Goal: Task Accomplishment & Management: Complete application form

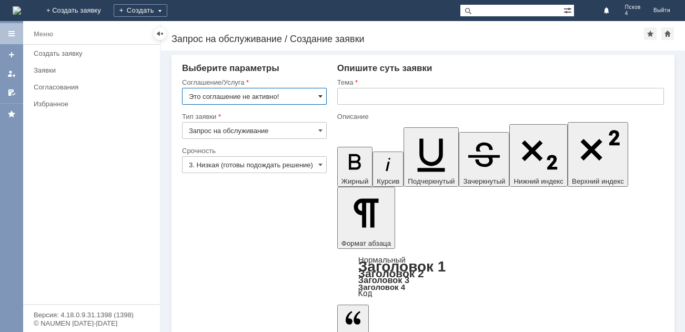
click at [318, 96] on span at bounding box center [320, 96] width 4 height 8
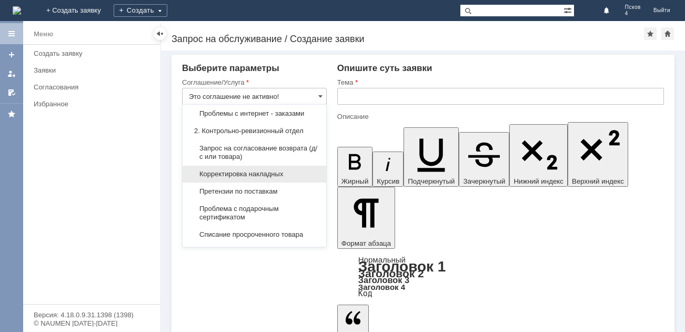
scroll to position [158, 0]
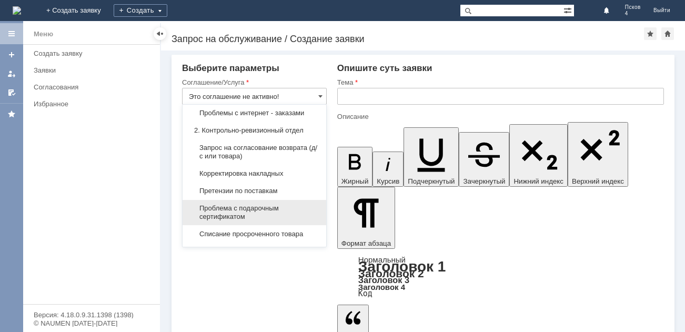
click at [265, 212] on span "Проблема с подарочным сертификатом" at bounding box center [254, 212] width 131 height 17
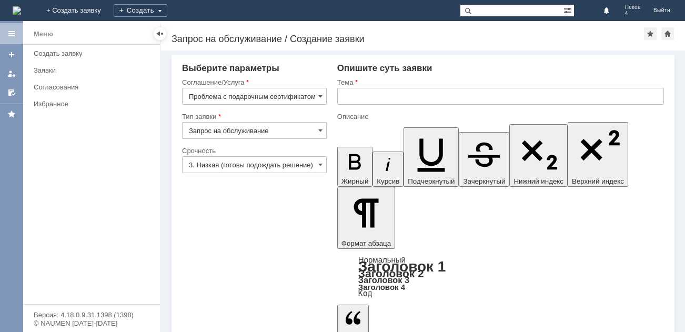
type input "Проблема с подарочным сертификатом"
click at [319, 165] on span at bounding box center [320, 164] width 4 height 8
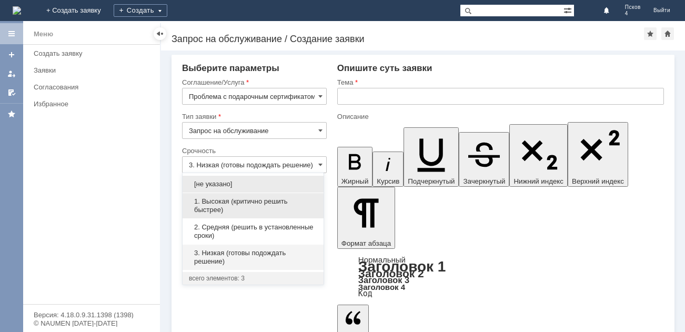
click at [231, 209] on span "1. Высокая (критично решить быстрее)" at bounding box center [253, 205] width 128 height 17
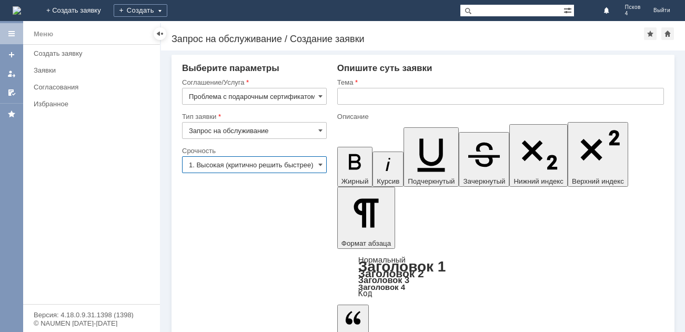
scroll to position [0, 4]
type input "1. Высокая (критично решить быстрее)"
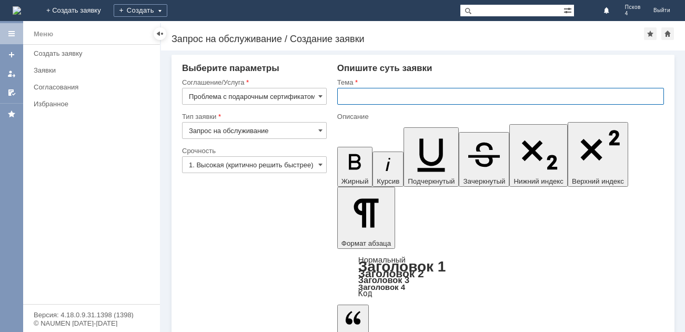
click at [415, 95] on input "text" at bounding box center [500, 96] width 327 height 17
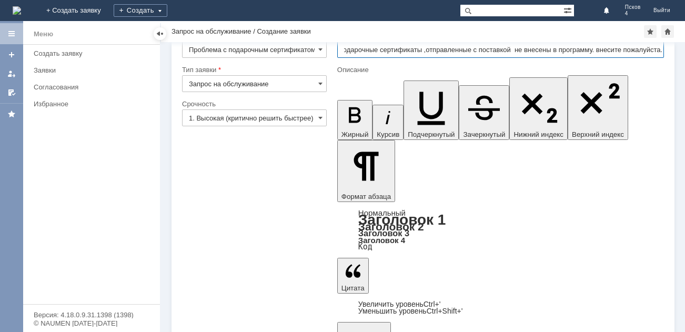
scroll to position [38, 0]
type input "подарочные сертификаты ,отправленные с поставкой не внесены в программу. внесит…"
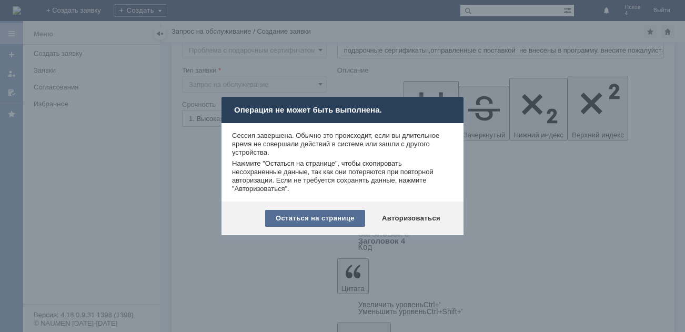
click at [345, 217] on div "Остаться на странице" at bounding box center [315, 218] width 100 height 17
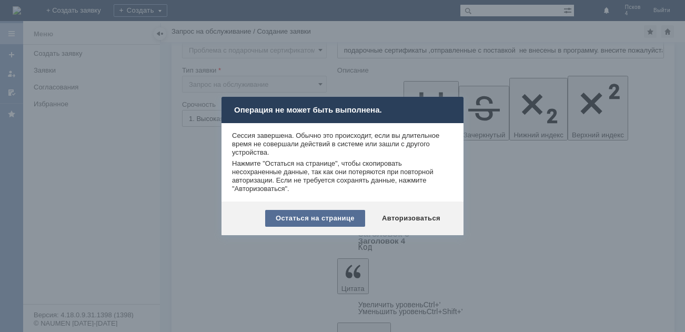
click at [308, 213] on div "Остаться на странице" at bounding box center [315, 218] width 100 height 17
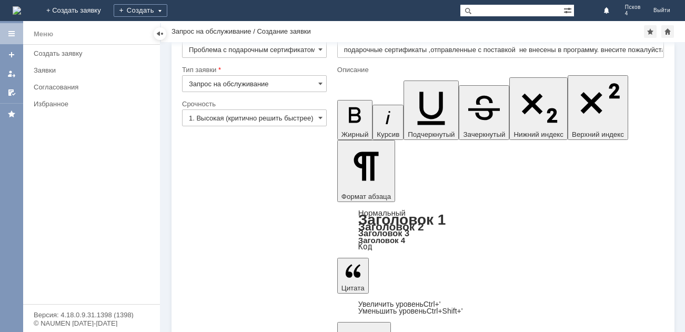
scroll to position [38, 0]
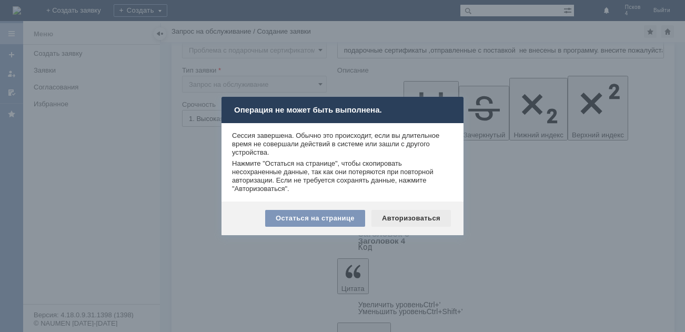
click at [420, 215] on div "Авторизоваться" at bounding box center [410, 218] width 79 height 17
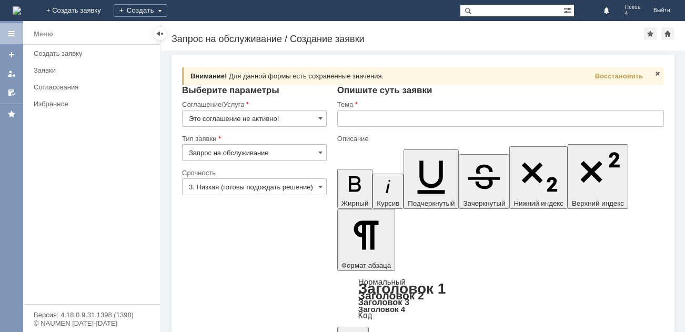
scroll to position [75, 4]
click at [634, 73] on span "Восстановить" at bounding box center [619, 76] width 48 height 8
type input "1. Высокая (критично решить быстрее)"
type input "подарочные сертификаты ,отправленные с поставкой не внесены в программу. внесит…"
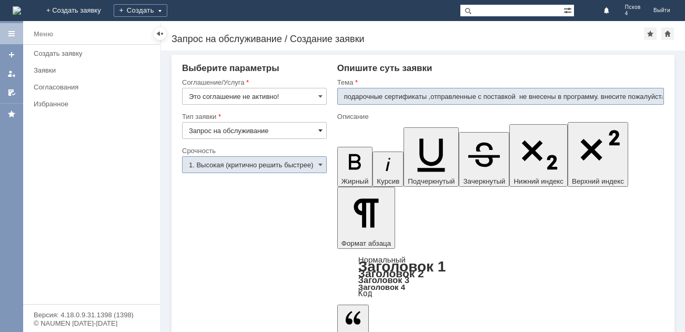
click at [322, 129] on span at bounding box center [320, 130] width 4 height 8
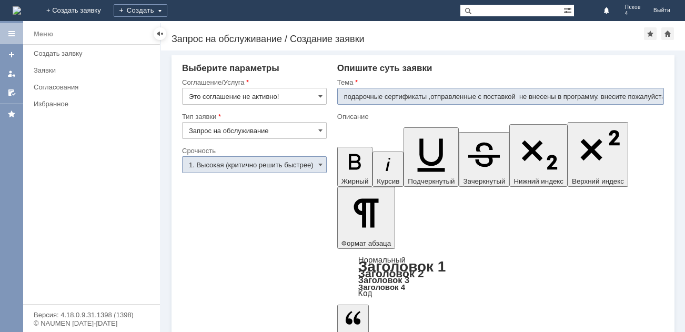
type input "Запрос на обслуживание"
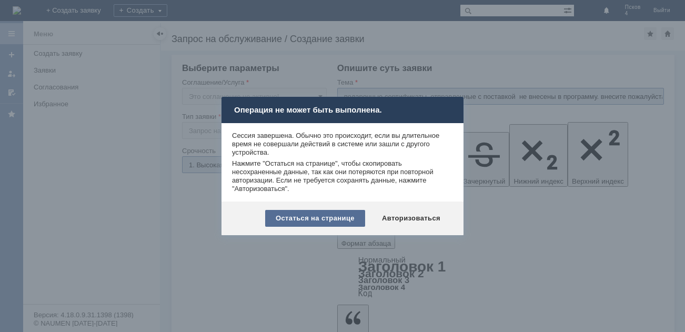
click at [352, 220] on div "Остаться на странице" at bounding box center [315, 218] width 100 height 17
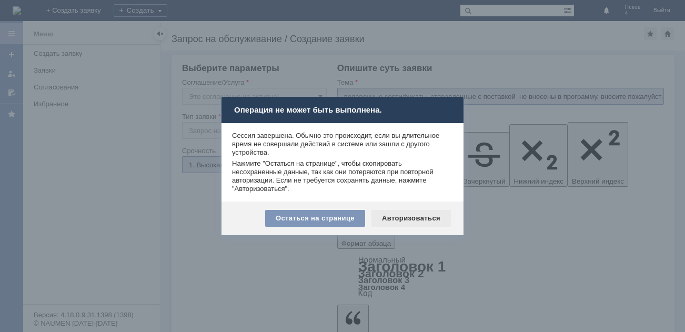
click at [416, 217] on div "Авторизоваться" at bounding box center [410, 218] width 79 height 17
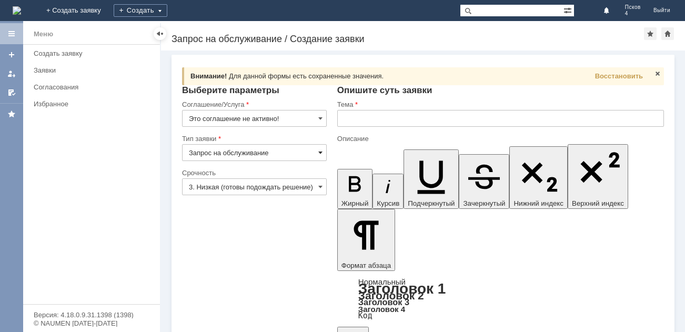
click at [318, 152] on span at bounding box center [320, 152] width 4 height 8
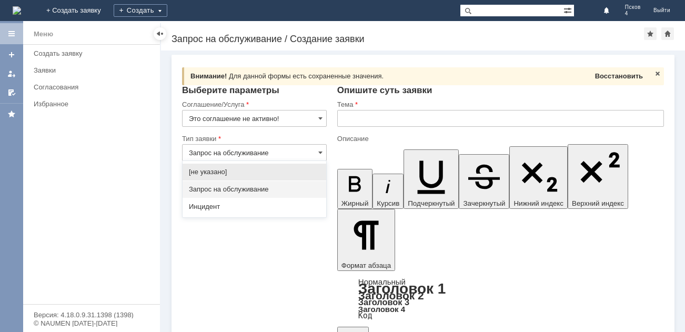
click at [623, 74] on span "Восстановить" at bounding box center [619, 76] width 48 height 8
type input "1. Высокая (критично решить быстрее)"
type input "подарочные сертификаты ,отправленные с поставкой не внесены в программу. внесит…"
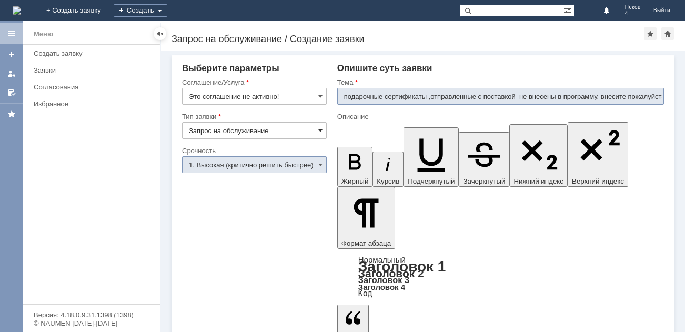
click at [318, 132] on span at bounding box center [320, 130] width 4 height 8
click at [319, 95] on span at bounding box center [320, 96] width 4 height 8
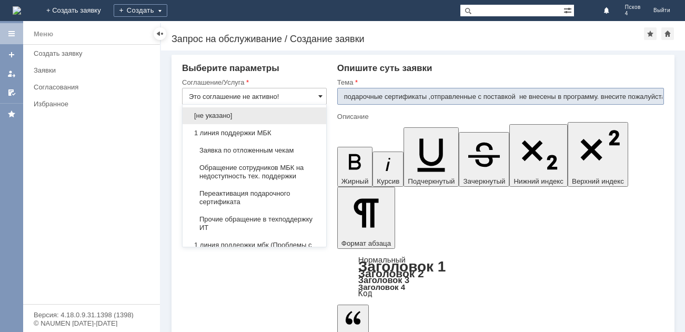
type input "Запрос на обслуживание"
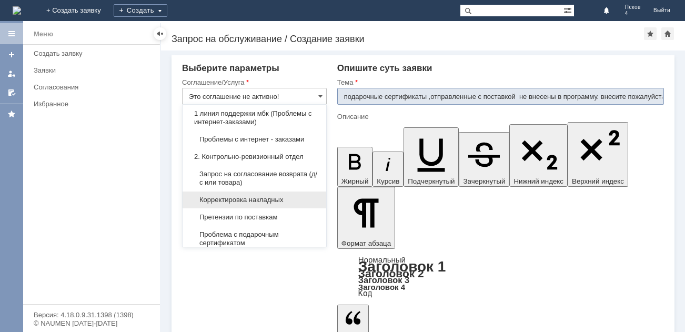
scroll to position [158, 0]
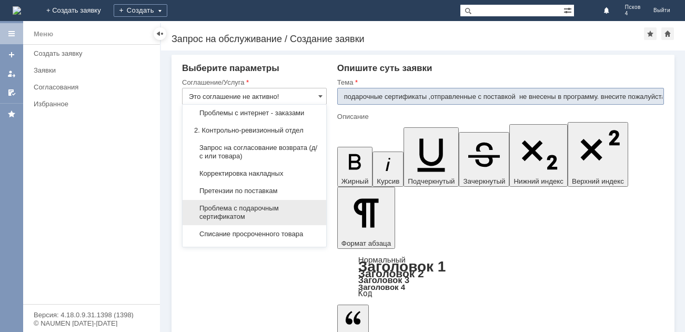
click at [225, 213] on span "Проблема с подарочным сертификатом" at bounding box center [254, 212] width 131 height 17
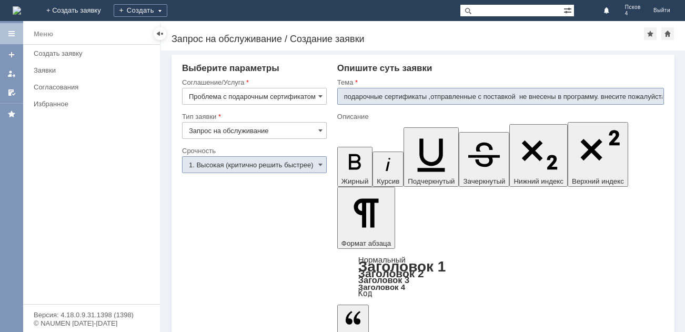
type input "Проблема с подарочным сертификатом"
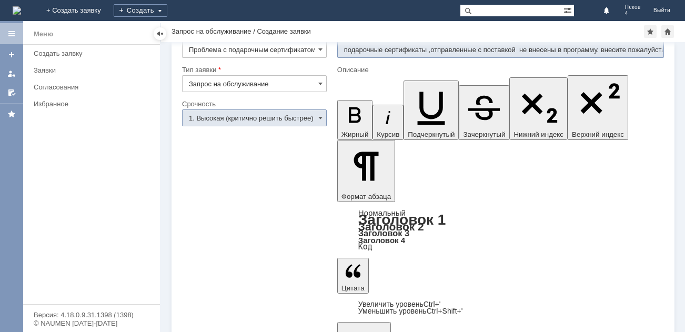
scroll to position [38, 0]
